Goal: Obtain resource: Download file/media

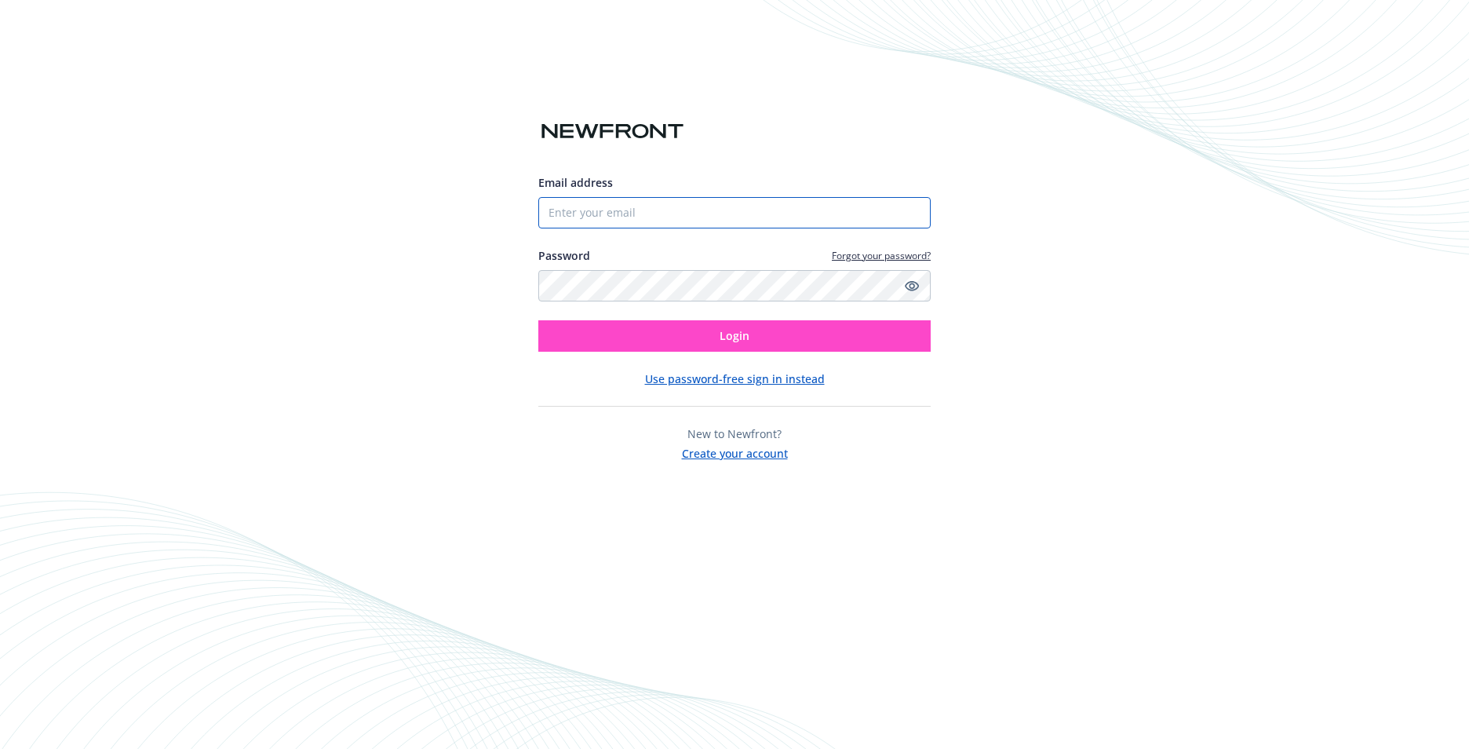
type input "[EMAIL_ADDRESS][DOMAIN_NAME]"
click at [661, 334] on button "Login" at bounding box center [734, 335] width 392 height 31
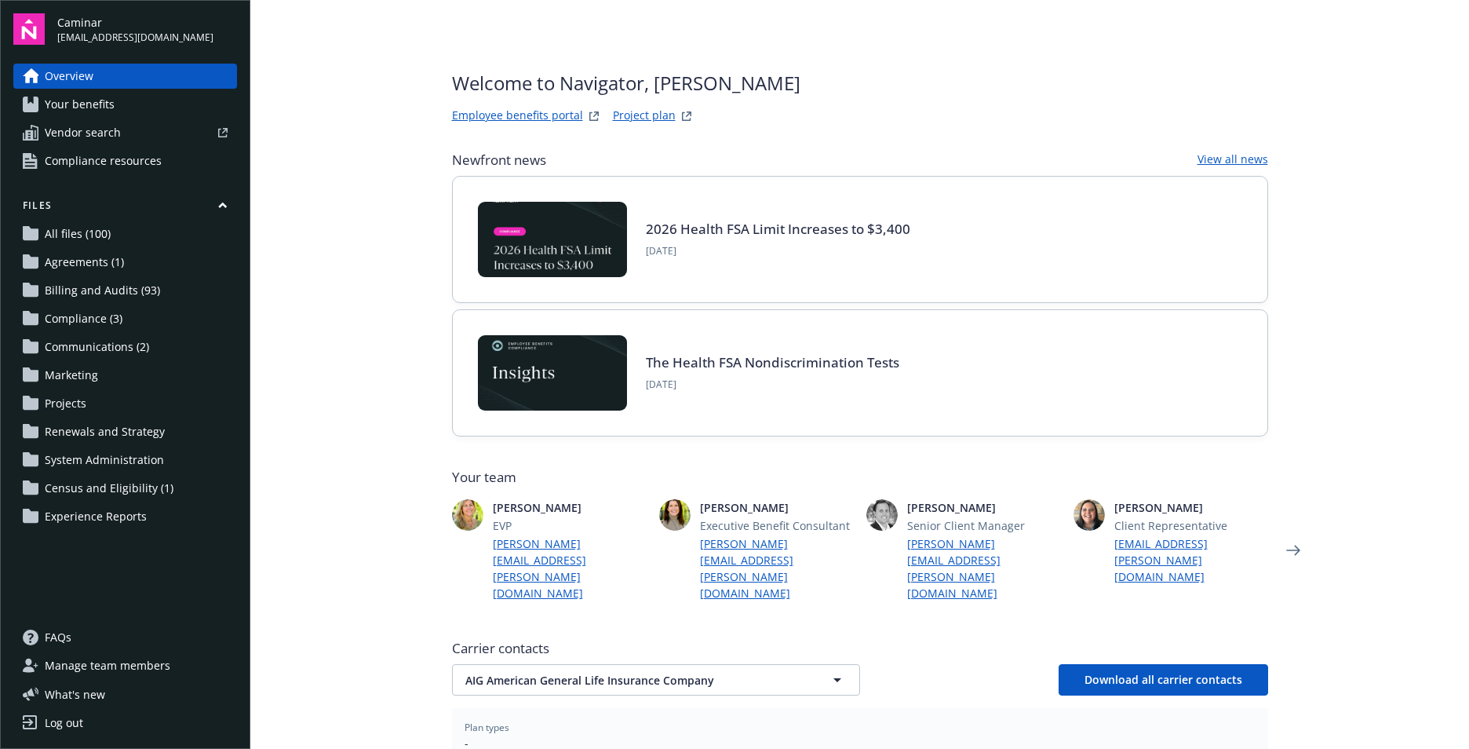
click at [122, 299] on span "Billing and Audits (93)" at bounding box center [102, 290] width 115 height 25
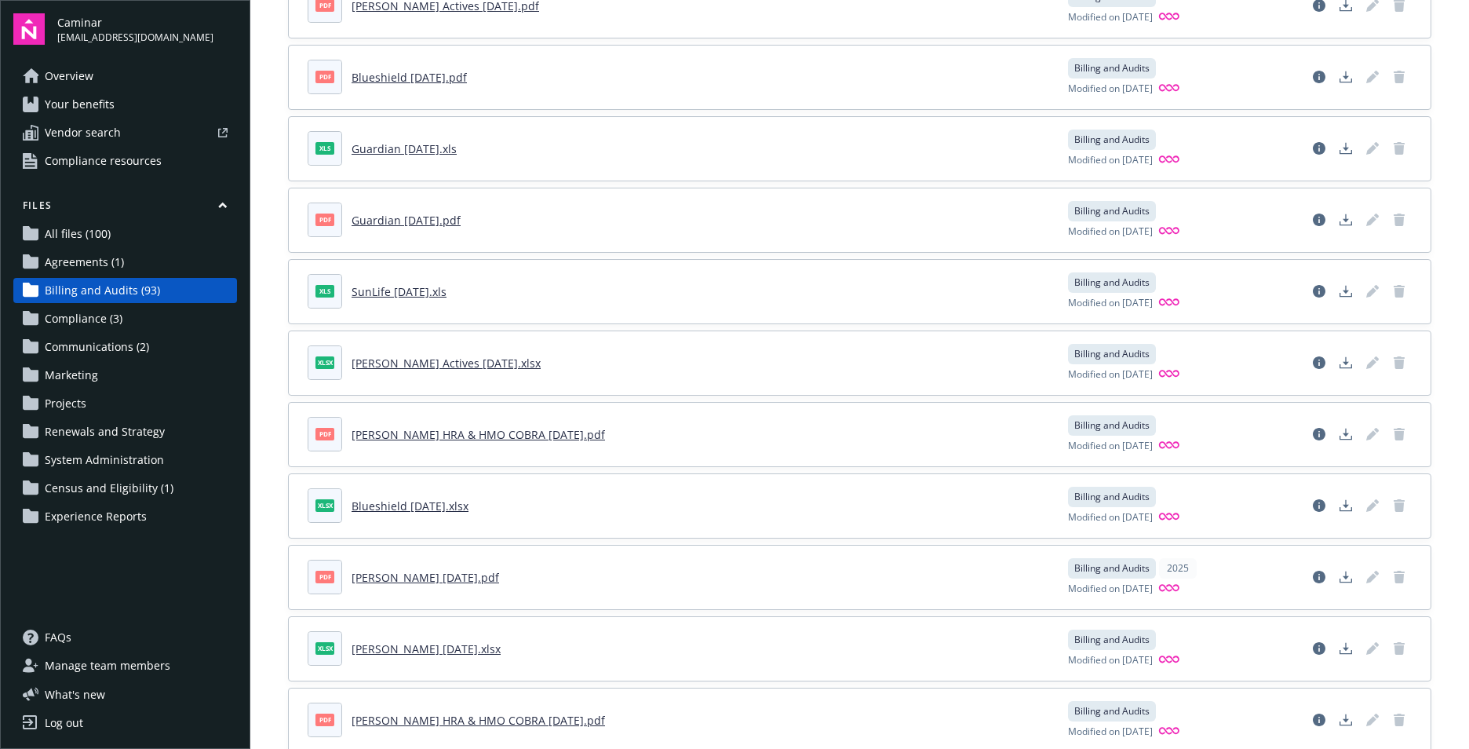
scroll to position [314, 0]
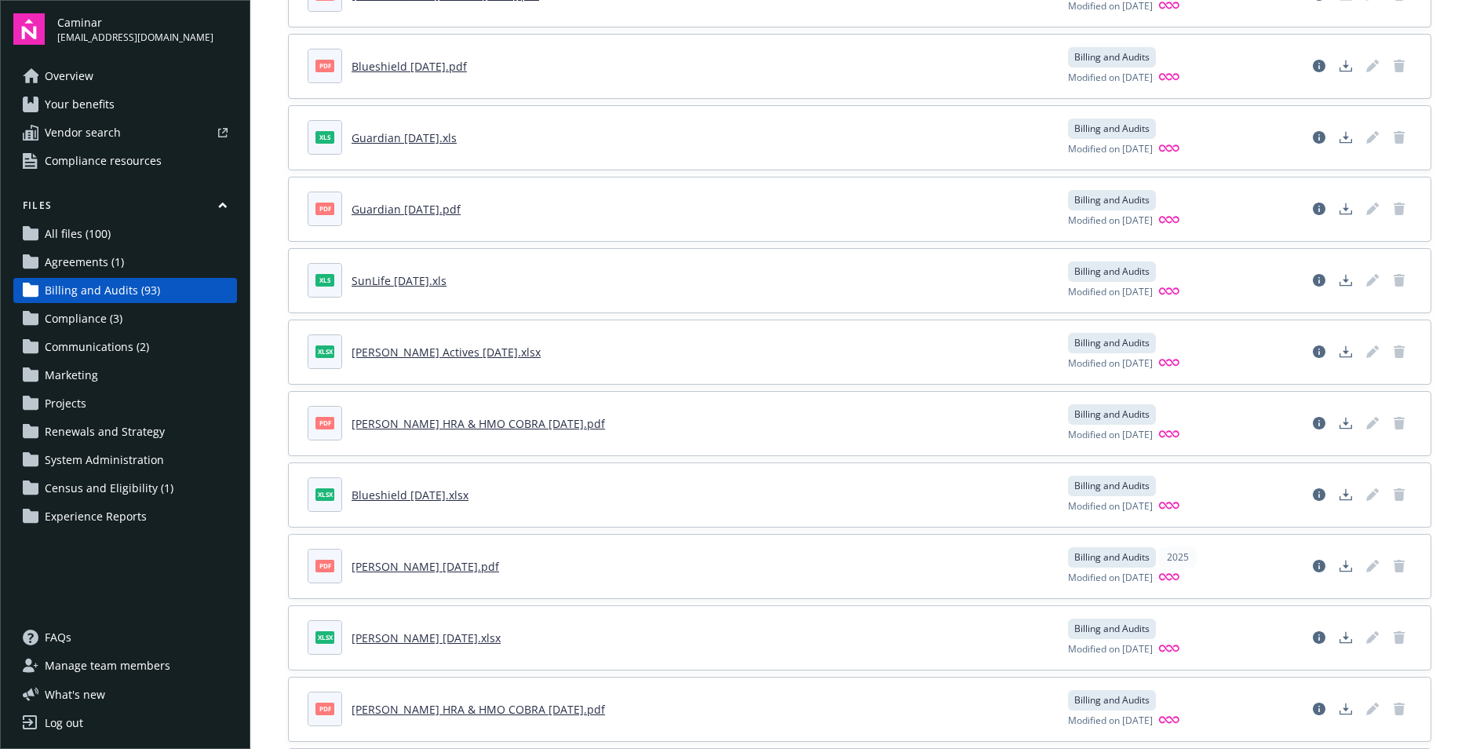
click at [423, 570] on link "[PERSON_NAME] [DATE].pdf" at bounding box center [426, 566] width 148 height 15
